Goal: Task Accomplishment & Management: Manage account settings

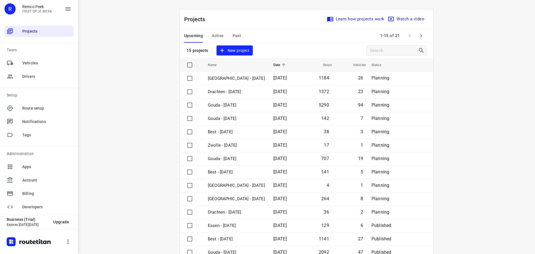
click at [415, 37] on button "button" at bounding box center [420, 35] width 11 height 11
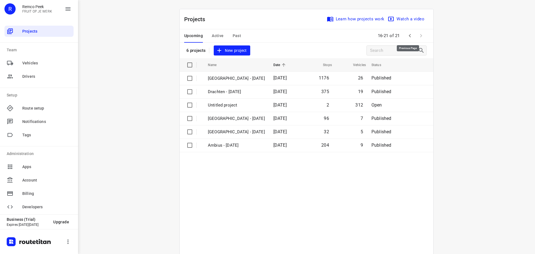
click at [409, 35] on icon "button" at bounding box center [410, 35] width 2 height 3
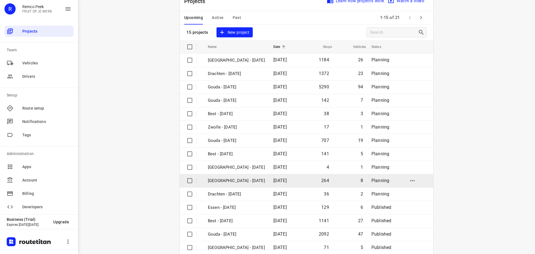
scroll to position [28, 0]
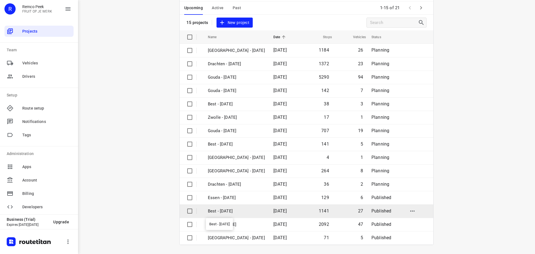
click at [233, 214] on p "Best - [DATE]" at bounding box center [236, 211] width 57 height 6
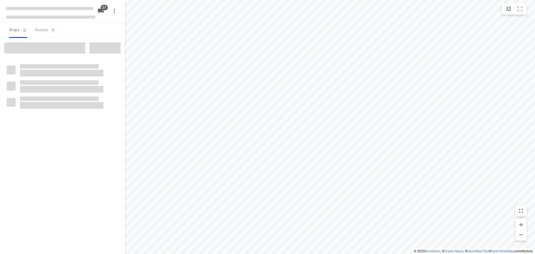
checkbox input "true"
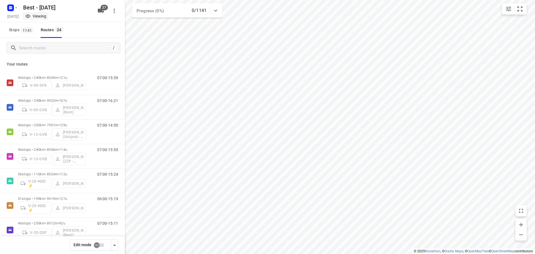
click at [97, 246] on input "checkbox" at bounding box center [97, 245] width 32 height 11
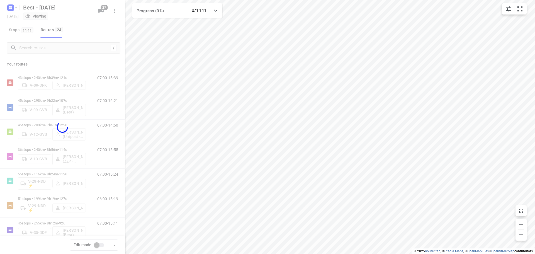
checkbox input "true"
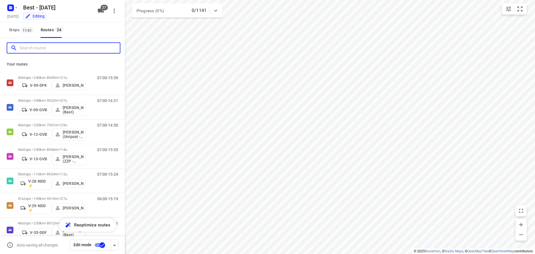
click at [52, 44] on input "Search routes" at bounding box center [69, 48] width 100 height 9
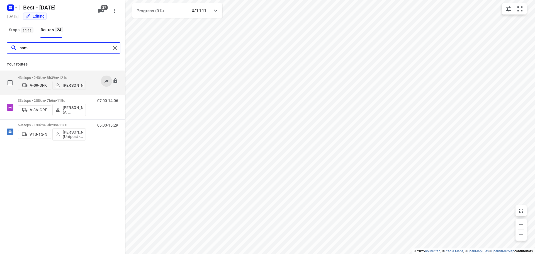
type input "ham"
click at [104, 75] on button at bounding box center [106, 80] width 11 height 11
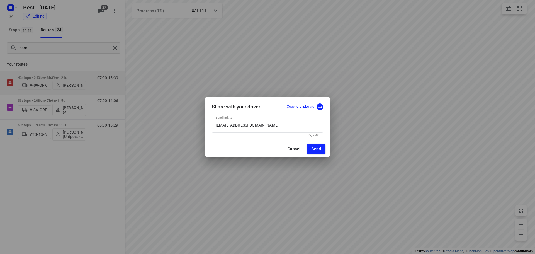
drag, startPoint x: 279, startPoint y: 92, endPoint x: 277, endPoint y: 87, distance: 6.2
click at [277, 88] on div "Share with your driver Copy to clipboard Send link to [EMAIL_ADDRESS][DOMAIN_NA…" at bounding box center [267, 127] width 535 height 254
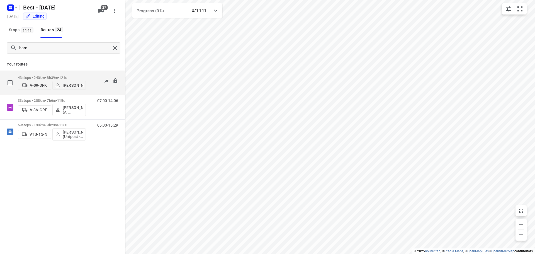
click at [67, 75] on span "121u" at bounding box center [63, 77] width 8 height 4
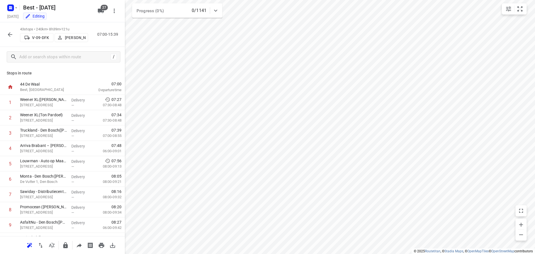
click at [71, 40] on p "[PERSON_NAME]" at bounding box center [75, 37] width 21 height 4
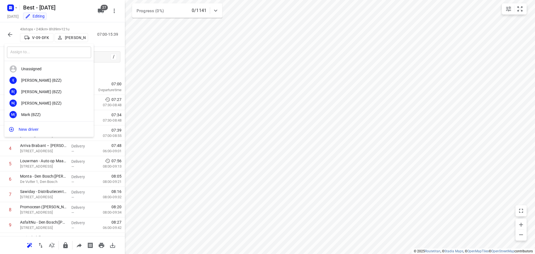
click at [50, 54] on input "text" at bounding box center [49, 52] width 84 height 11
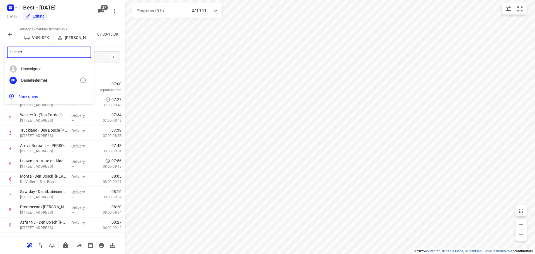
type input "belmer"
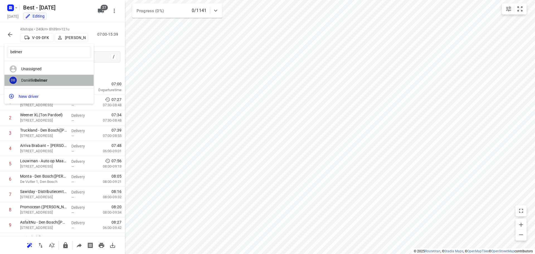
drag, startPoint x: 47, startPoint y: 77, endPoint x: 16, endPoint y: 35, distance: 52.0
click at [47, 77] on div "DB [PERSON_NAME]" at bounding box center [48, 80] width 89 height 11
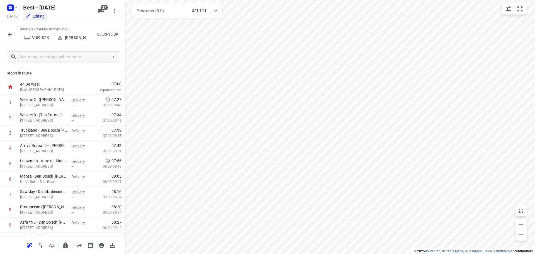
click at [14, 35] on button "button" at bounding box center [9, 34] width 11 height 11
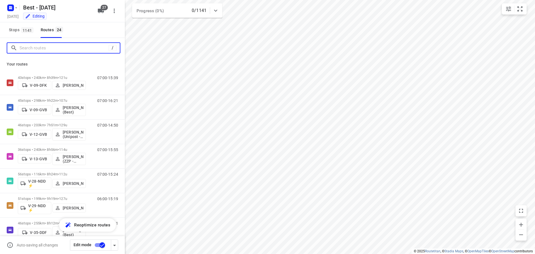
click at [47, 50] on input "Search routes" at bounding box center [63, 48] width 89 height 9
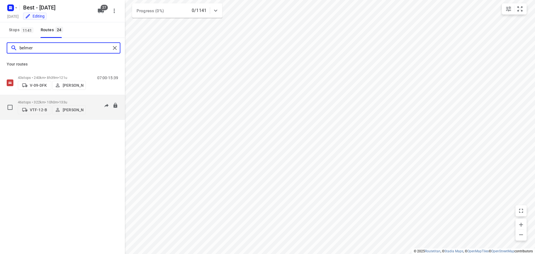
type input "belmer"
click at [78, 108] on p "[PERSON_NAME]" at bounding box center [73, 110] width 21 height 4
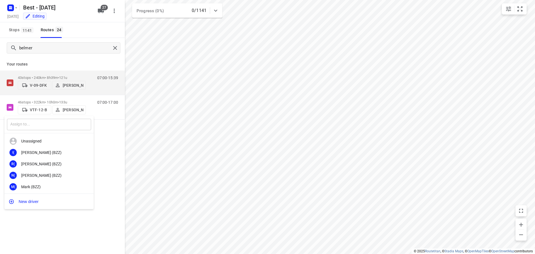
click at [47, 119] on input "text" at bounding box center [49, 124] width 84 height 11
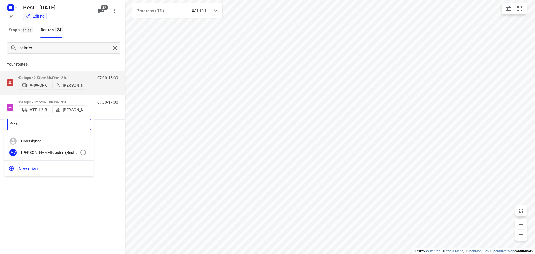
type input "fees"
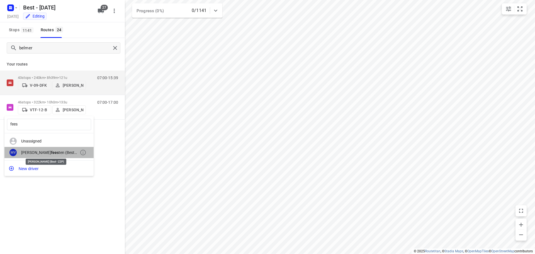
click at [33, 153] on div "[PERSON_NAME] fees ten (Best - ZZP)" at bounding box center [50, 152] width 58 height 4
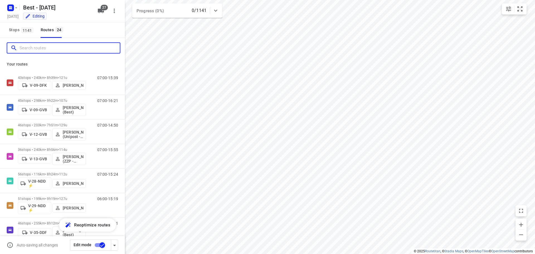
click at [87, 49] on input "Search routes" at bounding box center [69, 48] width 100 height 9
click at [95, 50] on input "Search routes" at bounding box center [69, 48] width 100 height 9
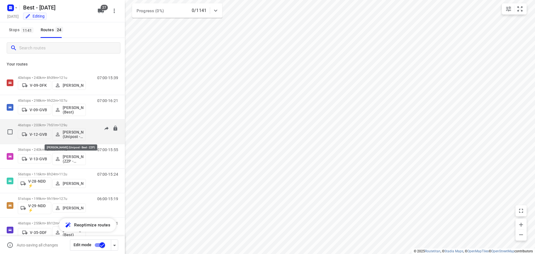
click at [68, 133] on p "[PERSON_NAME] (Unipost - Best - ZZP)" at bounding box center [73, 134] width 21 height 9
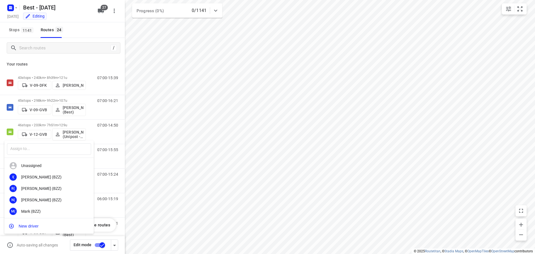
click at [169, 123] on div at bounding box center [267, 127] width 535 height 254
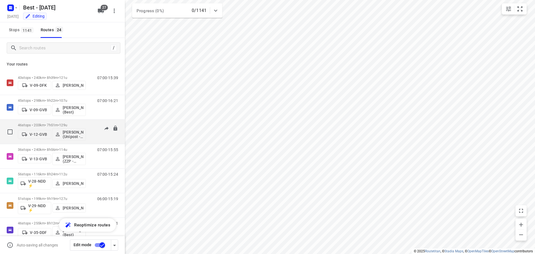
click at [74, 125] on p "46 stops • 203km • 7h51m • 129u" at bounding box center [52, 125] width 68 height 4
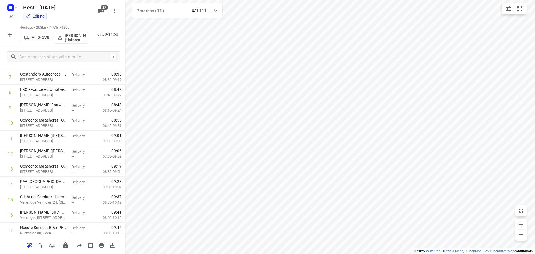
scroll to position [28, 0]
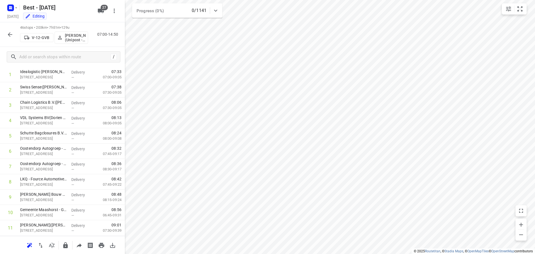
click at [73, 36] on p "[PERSON_NAME] (Unipost - Best - ZZP)" at bounding box center [75, 37] width 21 height 9
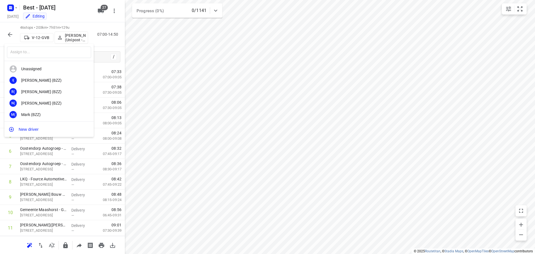
click at [12, 36] on div at bounding box center [267, 127] width 535 height 254
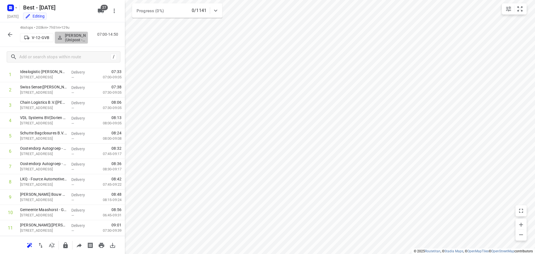
click at [71, 35] on p "[PERSON_NAME] (Unipost - Best - ZZP)" at bounding box center [75, 37] width 21 height 9
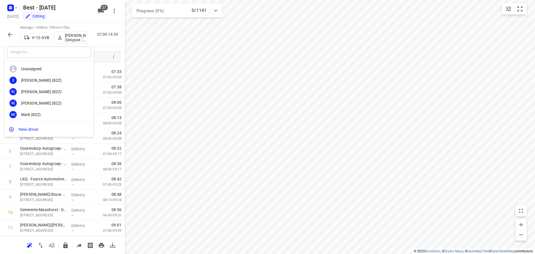
click at [49, 57] on input "text" at bounding box center [49, 52] width 84 height 11
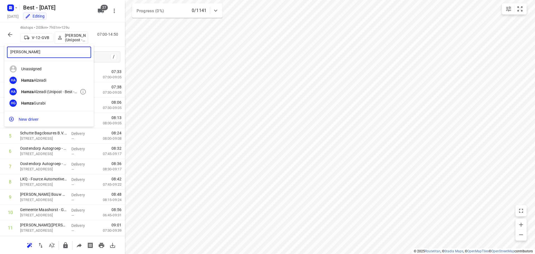
type input "[PERSON_NAME]"
click at [58, 89] on div "HA Hamza Alzeadi (Unipost - Best - ZZP)" at bounding box center [48, 91] width 89 height 11
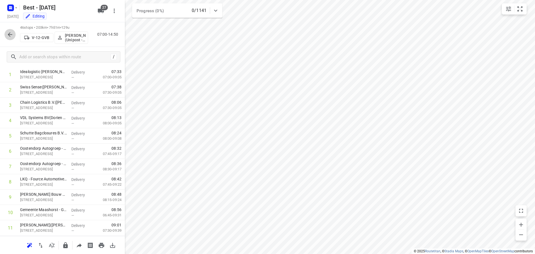
click at [11, 30] on button "button" at bounding box center [9, 34] width 11 height 11
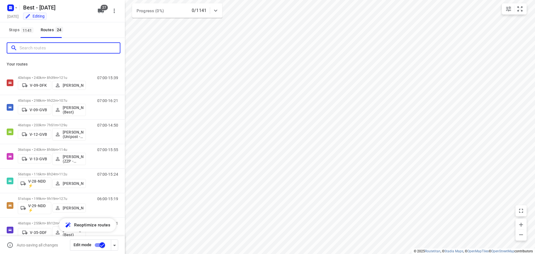
click at [58, 52] on input "Search routes" at bounding box center [69, 48] width 100 height 9
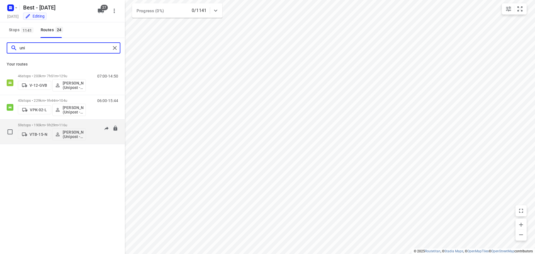
type input "uni"
click at [45, 127] on div "VTB-15-N [PERSON_NAME] (Unipost - Best - ZZP)" at bounding box center [52, 133] width 68 height 13
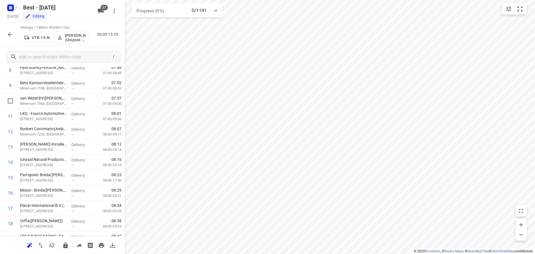
scroll to position [0, 0]
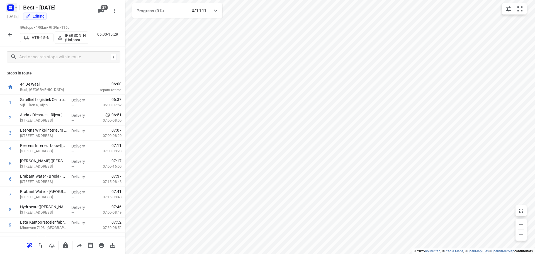
click at [5, 5] on div "Best - [DATE] [DATE] Editing 27" at bounding box center [62, 11] width 125 height 22
click at [14, 7] on rect "button" at bounding box center [10, 7] width 7 height 7
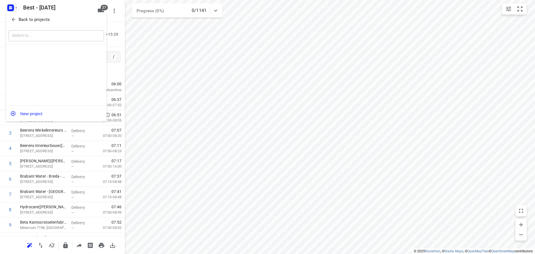
click at [18, 21] on span "Back to projects" at bounding box center [56, 19] width 91 height 6
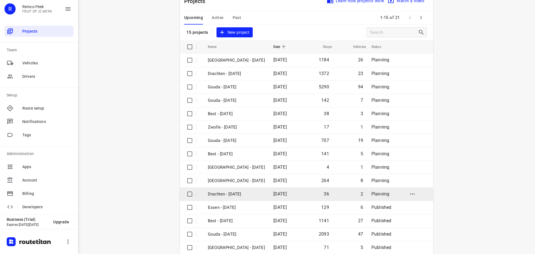
scroll to position [28, 0]
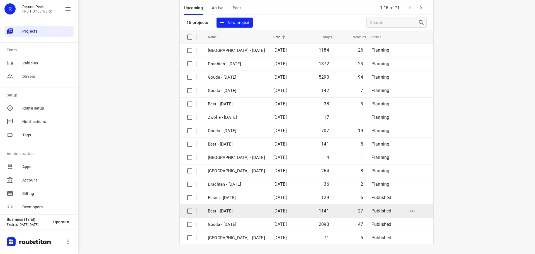
click at [231, 211] on p "Best - [DATE]" at bounding box center [236, 211] width 57 height 6
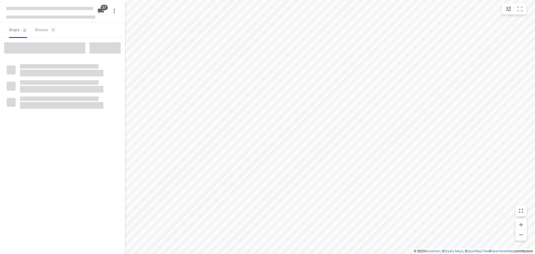
checkbox input "true"
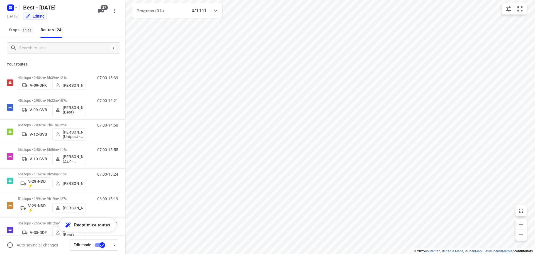
click at [100, 248] on input "checkbox" at bounding box center [102, 245] width 32 height 11
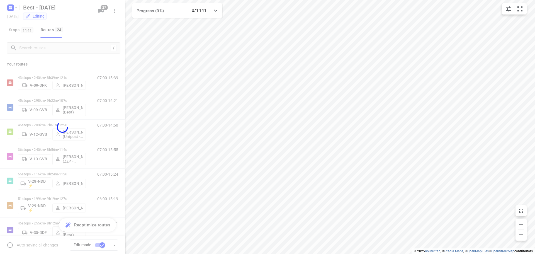
checkbox input "false"
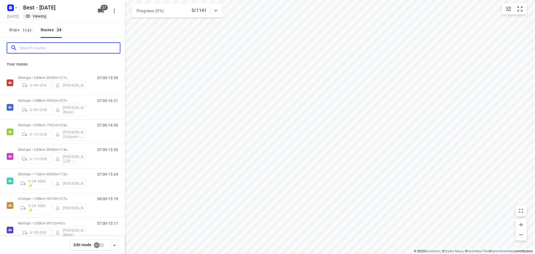
click at [36, 48] on input "Search routes" at bounding box center [69, 48] width 100 height 9
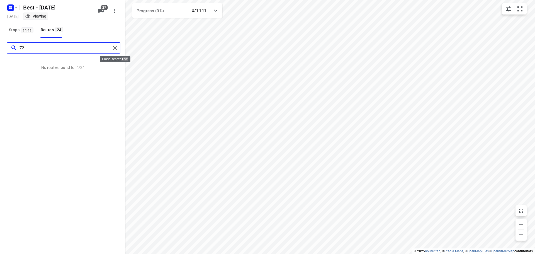
type input "72"
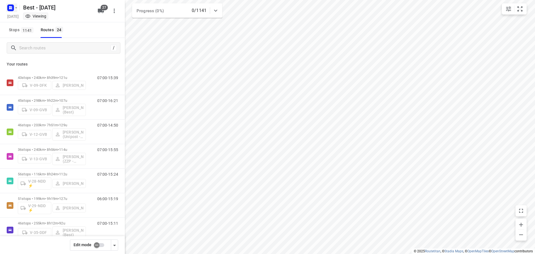
drag, startPoint x: 13, startPoint y: 12, endPoint x: 13, endPoint y: 9, distance: 2.9
click at [13, 12] on div "Best - [DATE] [DATE] Viewing" at bounding box center [50, 10] width 89 height 19
click at [14, 9] on icon "button" at bounding box center [16, 8] width 4 height 4
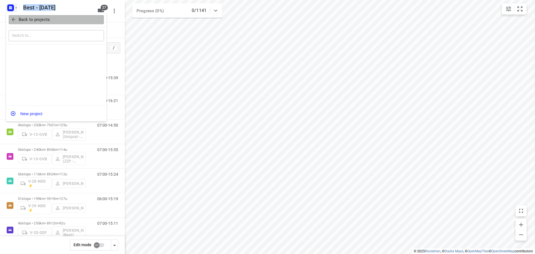
click at [23, 23] on button "Back to projects" at bounding box center [56, 19] width 95 height 9
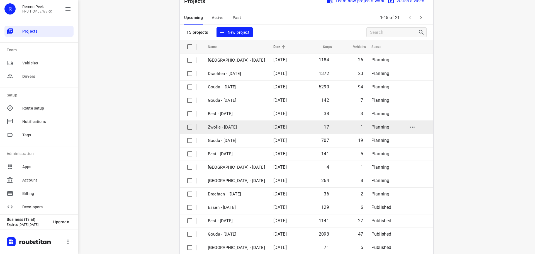
scroll to position [28, 0]
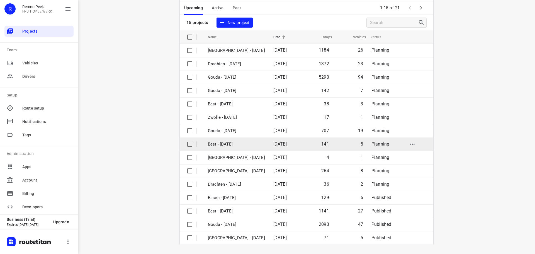
click at [227, 142] on p "Best - [DATE]" at bounding box center [236, 144] width 57 height 6
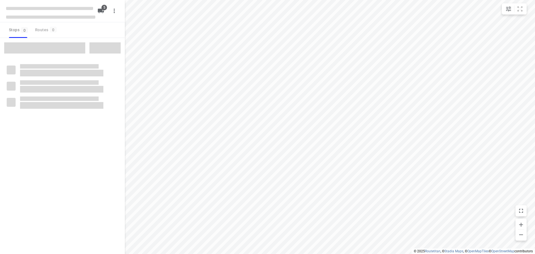
checkbox input "true"
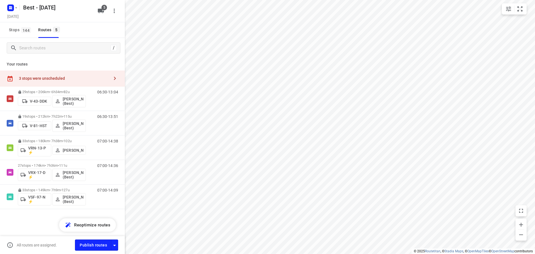
click at [102, 76] on div "3 stops were unscheduled" at bounding box center [64, 78] width 90 height 4
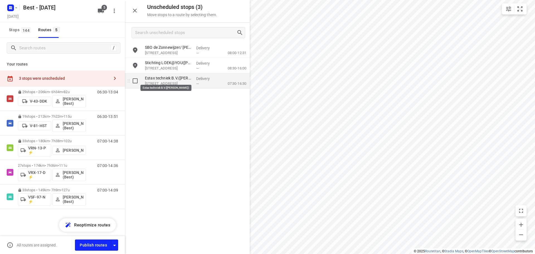
click at [179, 79] on p "Estax techniek B.V.([PERSON_NAME])" at bounding box center [168, 78] width 47 height 6
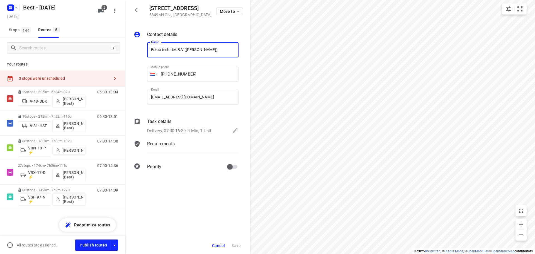
click at [193, 122] on div "Task details" at bounding box center [192, 121] width 91 height 7
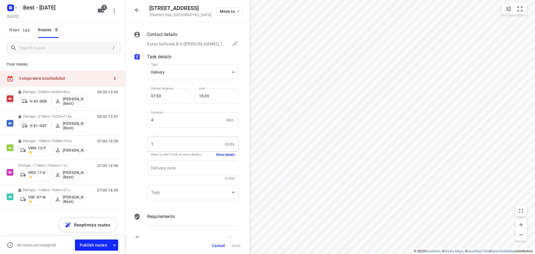
click at [216, 152] on button "More details" at bounding box center [225, 154] width 18 height 5
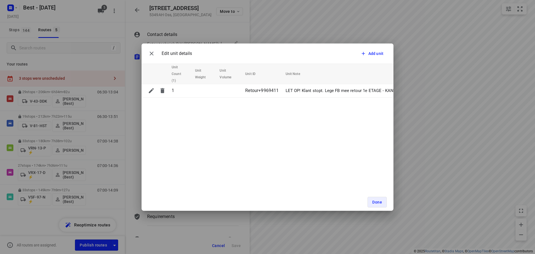
click at [154, 53] on icon "button" at bounding box center [151, 53] width 7 height 7
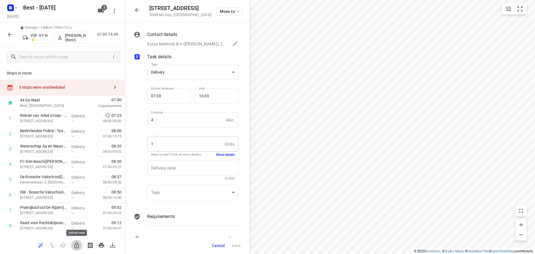
click at [78, 242] on icon "button" at bounding box center [76, 245] width 7 height 7
click at [133, 9] on button "button" at bounding box center [136, 9] width 11 height 11
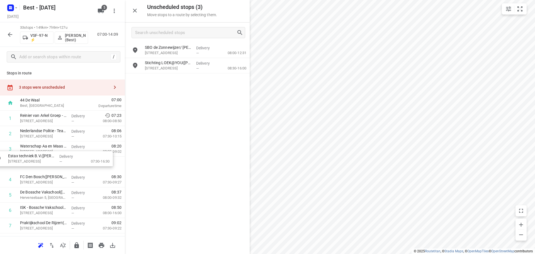
drag, startPoint x: 182, startPoint y: 80, endPoint x: 39, endPoint y: 159, distance: 163.0
click at [74, 243] on icon "button" at bounding box center [76, 245] width 7 height 7
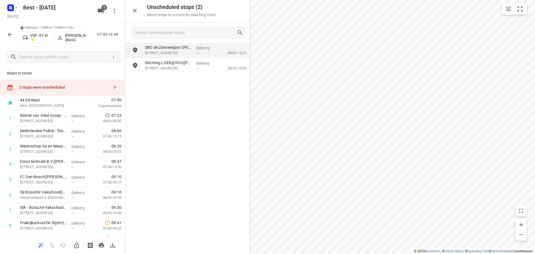
click at [162, 48] on p "SBO de Zonnewijzer/ [PERSON_NAME]([PERSON_NAME])" at bounding box center [168, 48] width 47 height 6
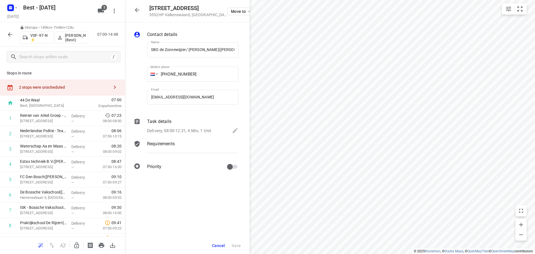
click at [189, 123] on div "Task details" at bounding box center [192, 121] width 91 height 7
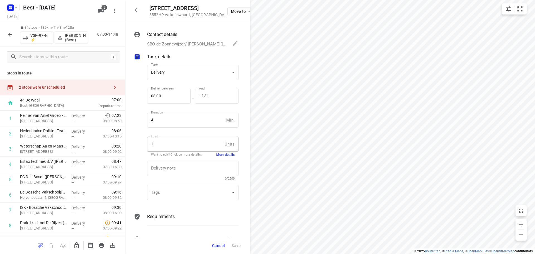
click at [216, 155] on button "More details" at bounding box center [225, 154] width 18 height 5
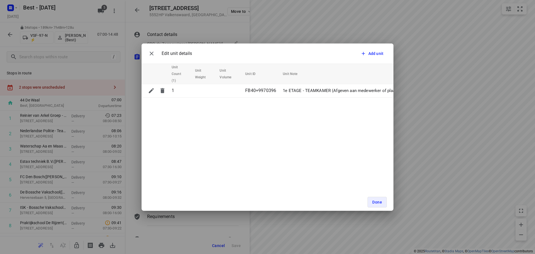
click at [160, 49] on div "Edit unit details" at bounding box center [169, 53] width 46 height 11
click at [153, 58] on button "button" at bounding box center [151, 53] width 11 height 11
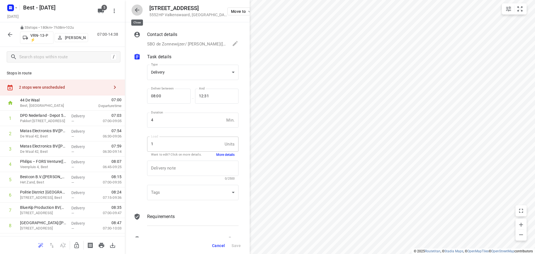
click at [134, 9] on icon "button" at bounding box center [137, 10] width 7 height 7
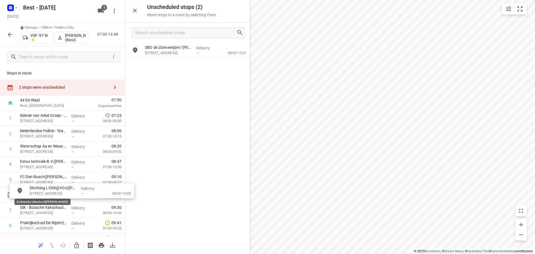
drag, startPoint x: 180, startPoint y: 65, endPoint x: 149, endPoint y: 149, distance: 89.7
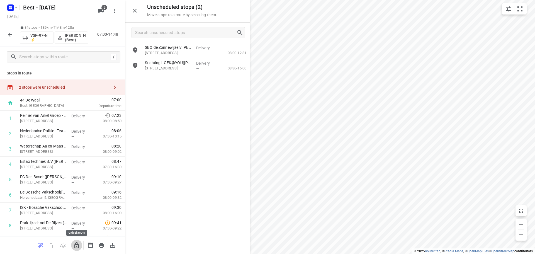
click at [75, 243] on icon "button" at bounding box center [76, 245] width 7 height 7
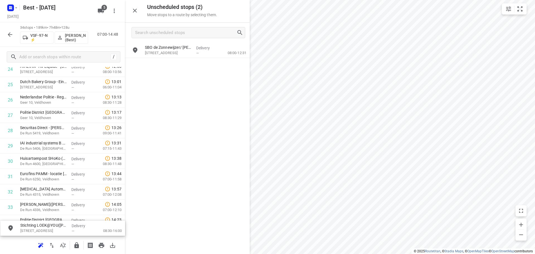
scroll to position [430, 0]
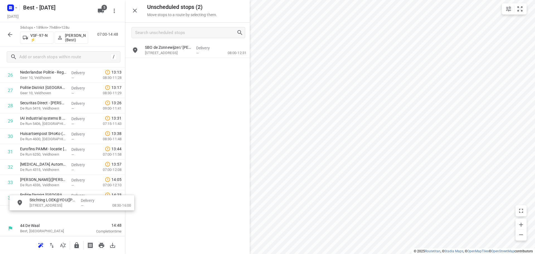
drag, startPoint x: 173, startPoint y: 66, endPoint x: 50, endPoint y: 210, distance: 189.3
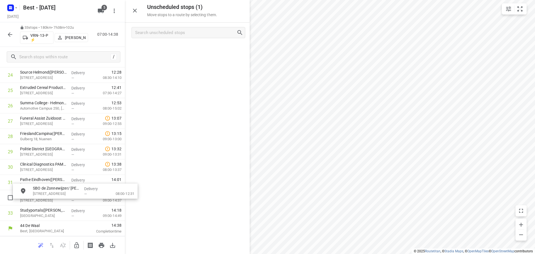
drag, startPoint x: 169, startPoint y: 61, endPoint x: 121, endPoint y: 142, distance: 94.8
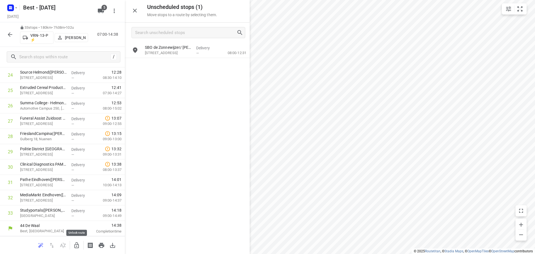
drag, startPoint x: 78, startPoint y: 250, endPoint x: 141, endPoint y: 64, distance: 196.0
click at [78, 249] on button "button" at bounding box center [76, 245] width 11 height 11
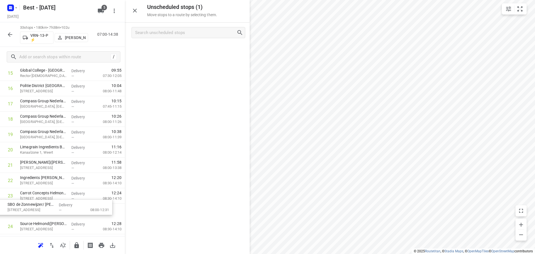
scroll to position [264, 0]
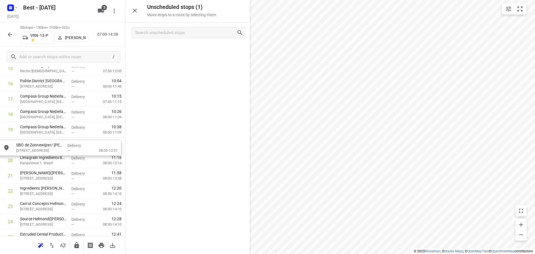
drag, startPoint x: 163, startPoint y: 52, endPoint x: 38, endPoint y: 143, distance: 154.8
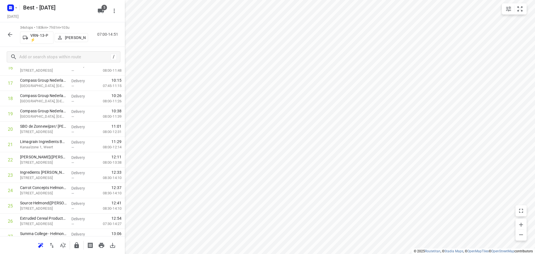
click at [9, 37] on icon "button" at bounding box center [10, 34] width 7 height 7
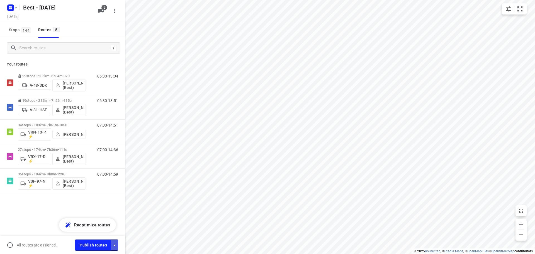
click at [113, 241] on button "button" at bounding box center [114, 244] width 7 height 11
click at [114, 252] on div "All routes are assigned. Publish routes" at bounding box center [62, 245] width 125 height 18
click at [113, 244] on icon "button" at bounding box center [114, 245] width 7 height 7
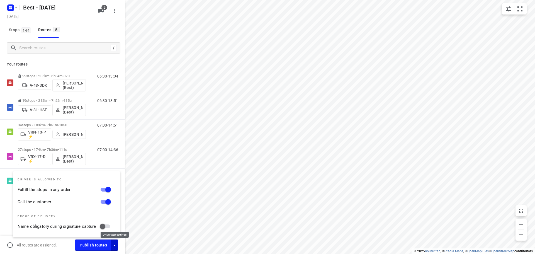
click at [113, 244] on icon "button" at bounding box center [114, 245] width 7 height 7
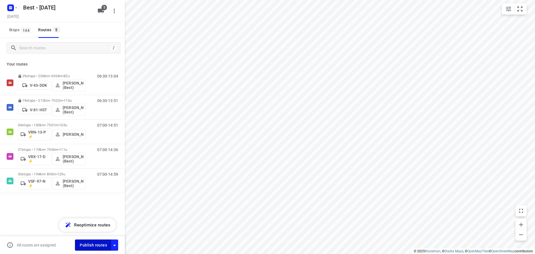
click at [95, 249] on button "Publish routes" at bounding box center [93, 244] width 36 height 11
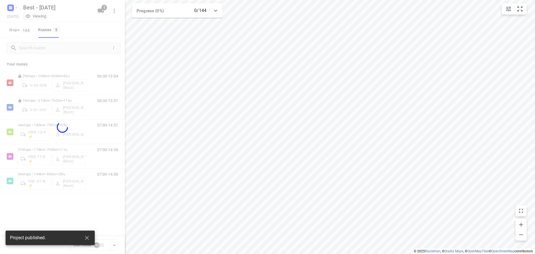
click at [12, 10] on div at bounding box center [62, 127] width 125 height 254
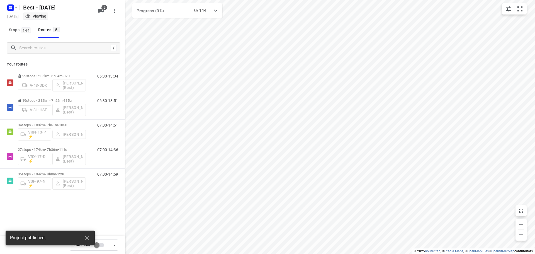
click at [12, 9] on rect "button" at bounding box center [10, 7] width 7 height 7
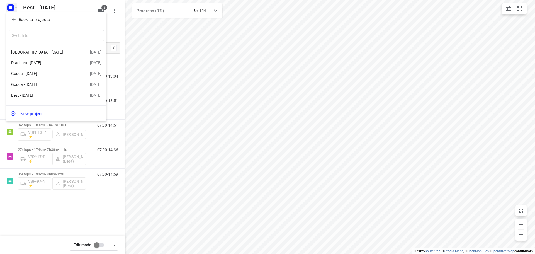
click at [20, 23] on button "Back to projects" at bounding box center [56, 19] width 95 height 9
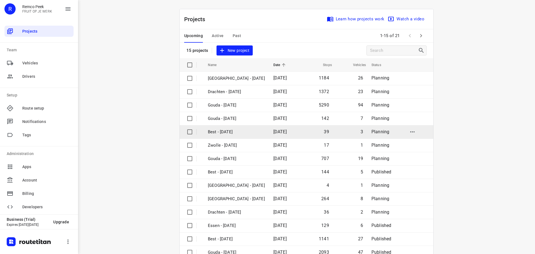
click at [234, 130] on p "Best - [DATE]" at bounding box center [236, 132] width 57 height 6
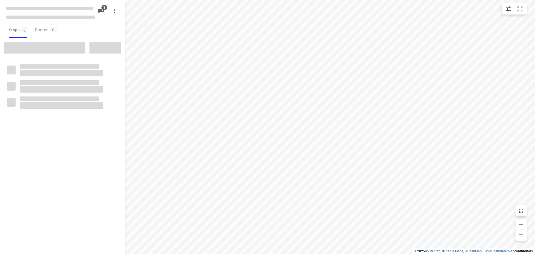
checkbox input "true"
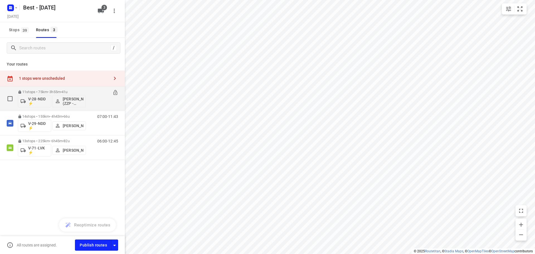
click at [113, 90] on icon at bounding box center [116, 93] width 6 height 6
click at [57, 91] on span "•" at bounding box center [56, 92] width 1 height 4
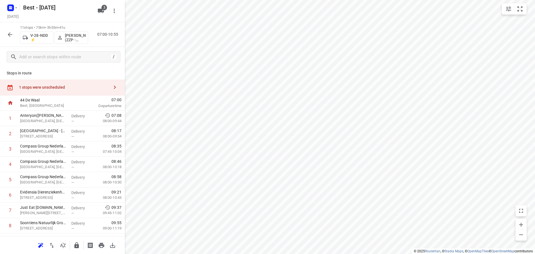
click at [65, 84] on div "1 stops were unscheduled" at bounding box center [62, 87] width 125 height 16
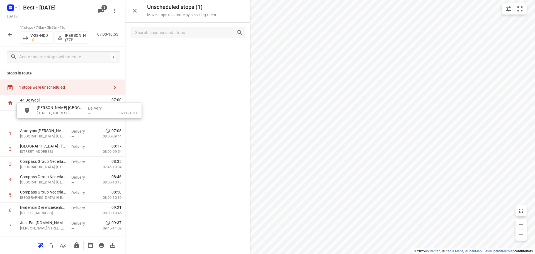
drag, startPoint x: 136, startPoint y: 72, endPoint x: 45, endPoint y: 114, distance: 101.2
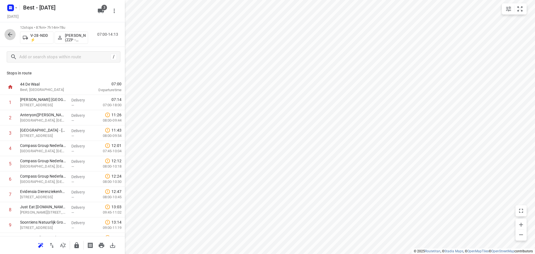
click at [13, 35] on icon "button" at bounding box center [10, 34] width 7 height 7
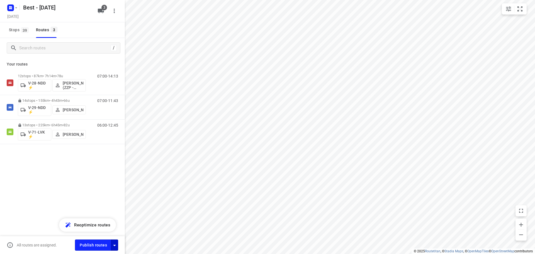
click at [114, 240] on button "button" at bounding box center [114, 244] width 7 height 11
click at [97, 242] on span "Publish routes" at bounding box center [93, 244] width 27 height 7
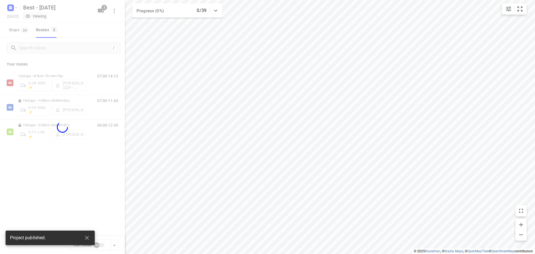
click at [116, 247] on div at bounding box center [62, 127] width 125 height 254
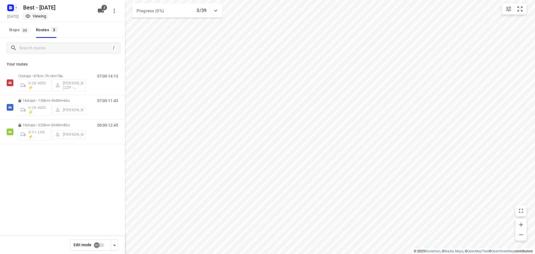
click at [9, 9] on icon "button" at bounding box center [9, 8] width 1 height 1
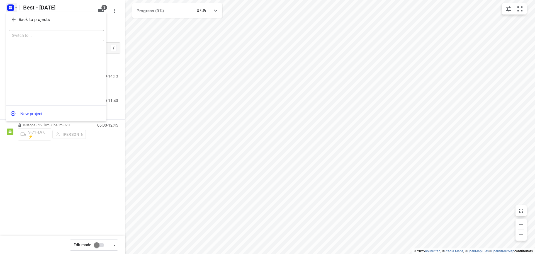
click at [11, 21] on icon "button" at bounding box center [14, 20] width 6 height 6
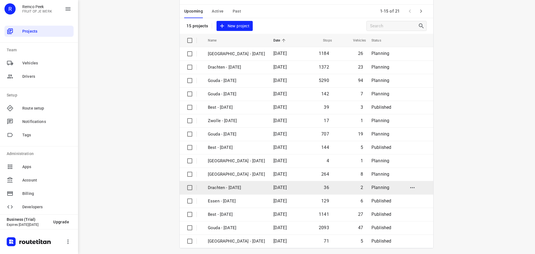
scroll to position [28, 0]
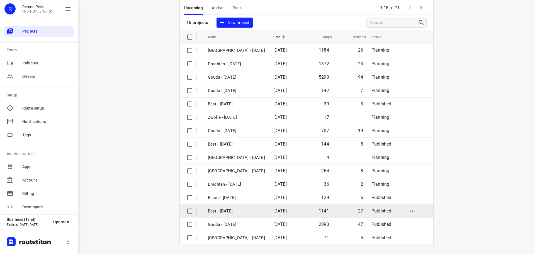
click at [233, 214] on p "Best - [DATE]" at bounding box center [236, 211] width 57 height 6
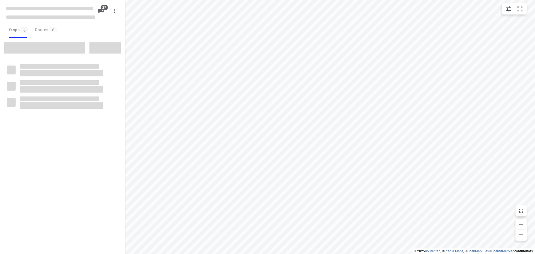
checkbox input "true"
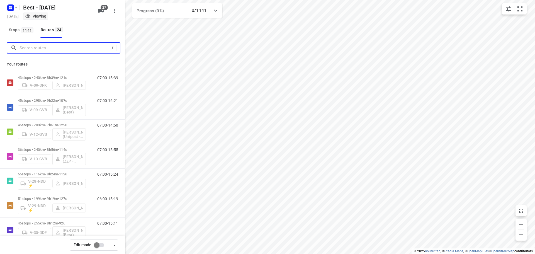
click at [91, 51] on input "Search routes" at bounding box center [63, 48] width 89 height 9
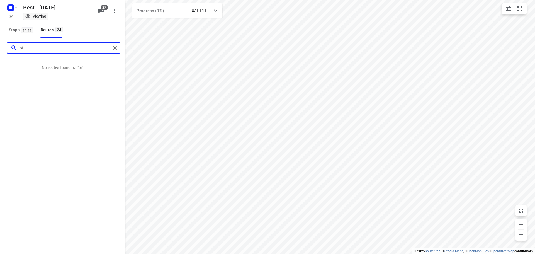
type input "b"
